Goal: Information Seeking & Learning: Find specific page/section

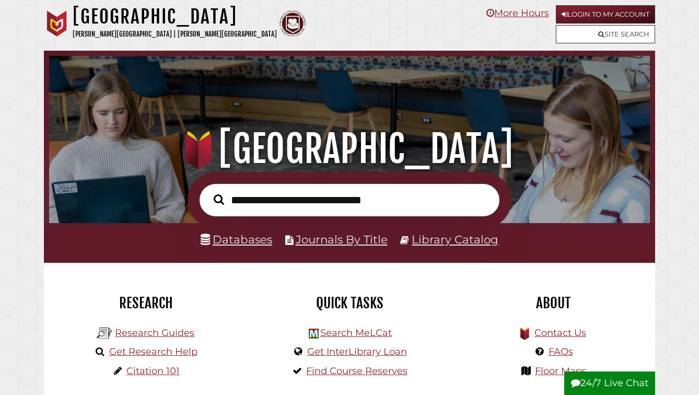
scroll to position [199, 596]
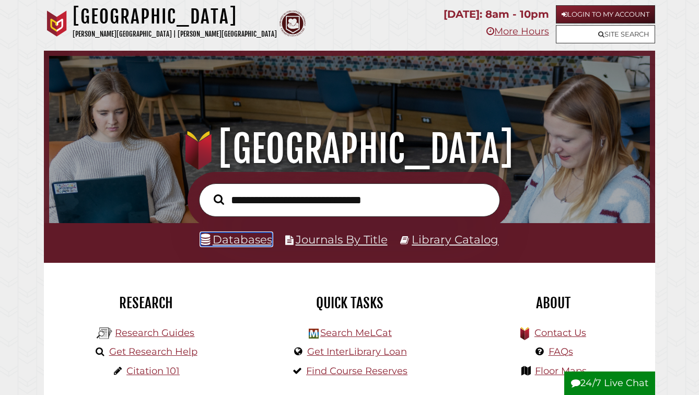
click at [244, 246] on link "Databases" at bounding box center [237, 239] width 72 height 14
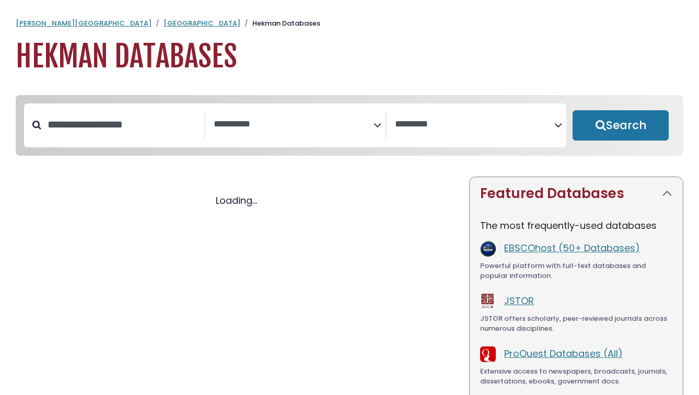
select select "Database Subject Filter"
select select "Database Vendors Filter"
select select "Database Subject Filter"
select select "Database Vendors Filter"
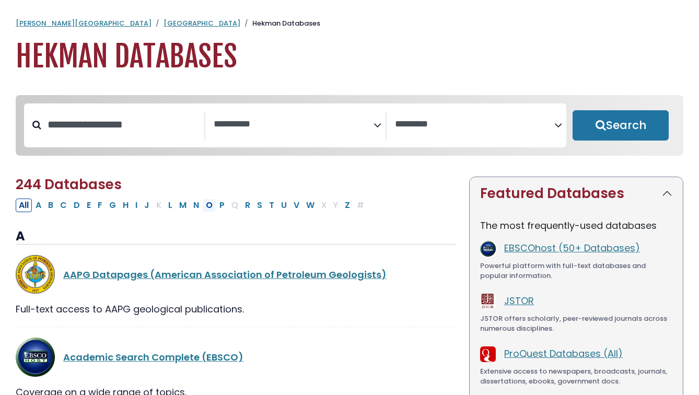
click at [216, 212] on button "O" at bounding box center [209, 206] width 13 height 14
select select "Database Subject Filter"
select select "Database Vendors Filter"
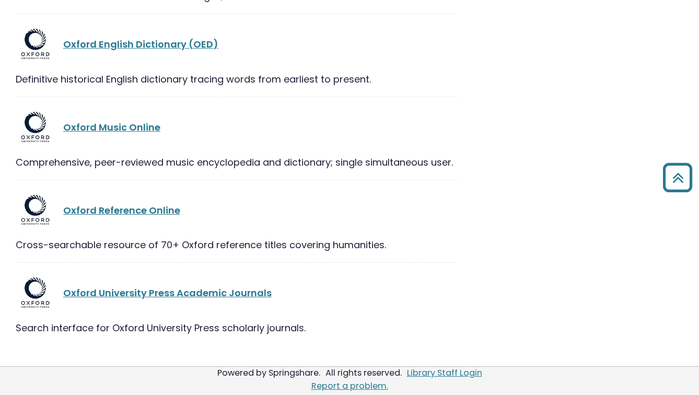
scroll to position [908, 0]
click at [207, 51] on link "Oxford English Dictionary (OED)" at bounding box center [140, 44] width 155 height 13
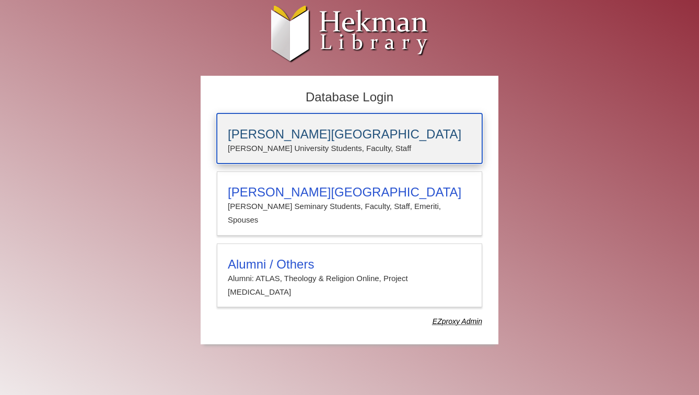
click at [271, 137] on h3 "[PERSON_NAME][GEOGRAPHIC_DATA]" at bounding box center [349, 134] width 243 height 15
